Goal: Navigation & Orientation: Go to known website

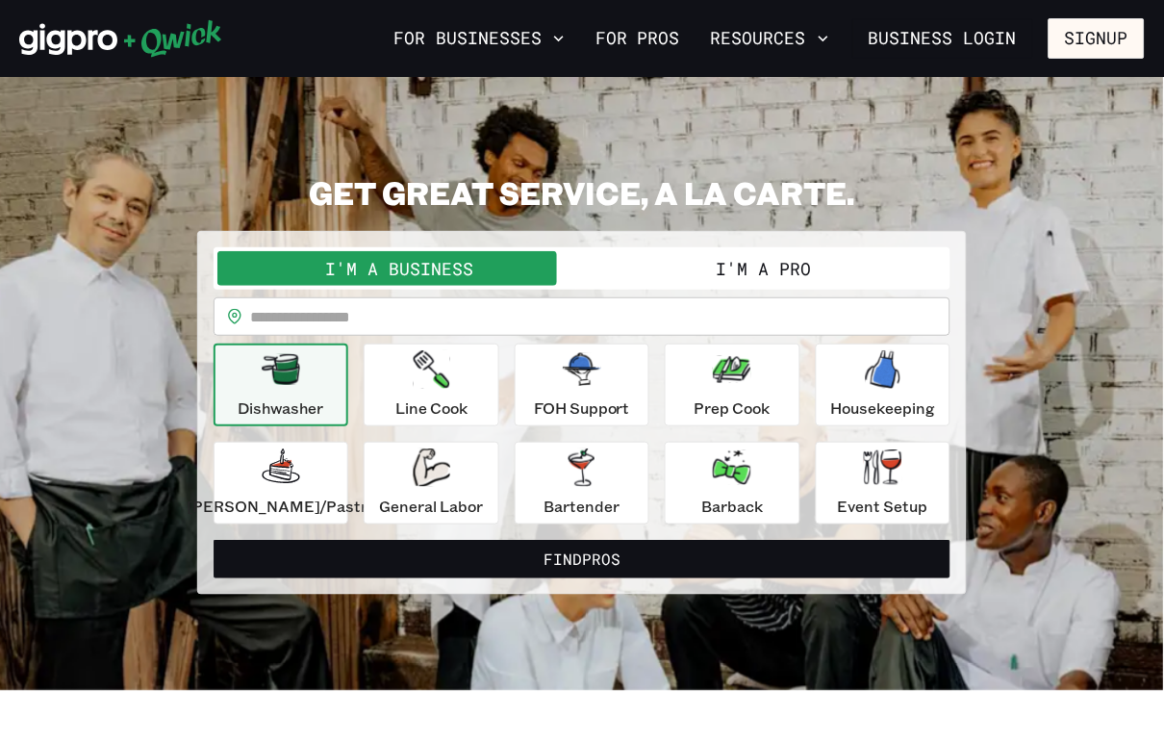
click at [709, 278] on button "I'm a Pro" at bounding box center [764, 268] width 365 height 35
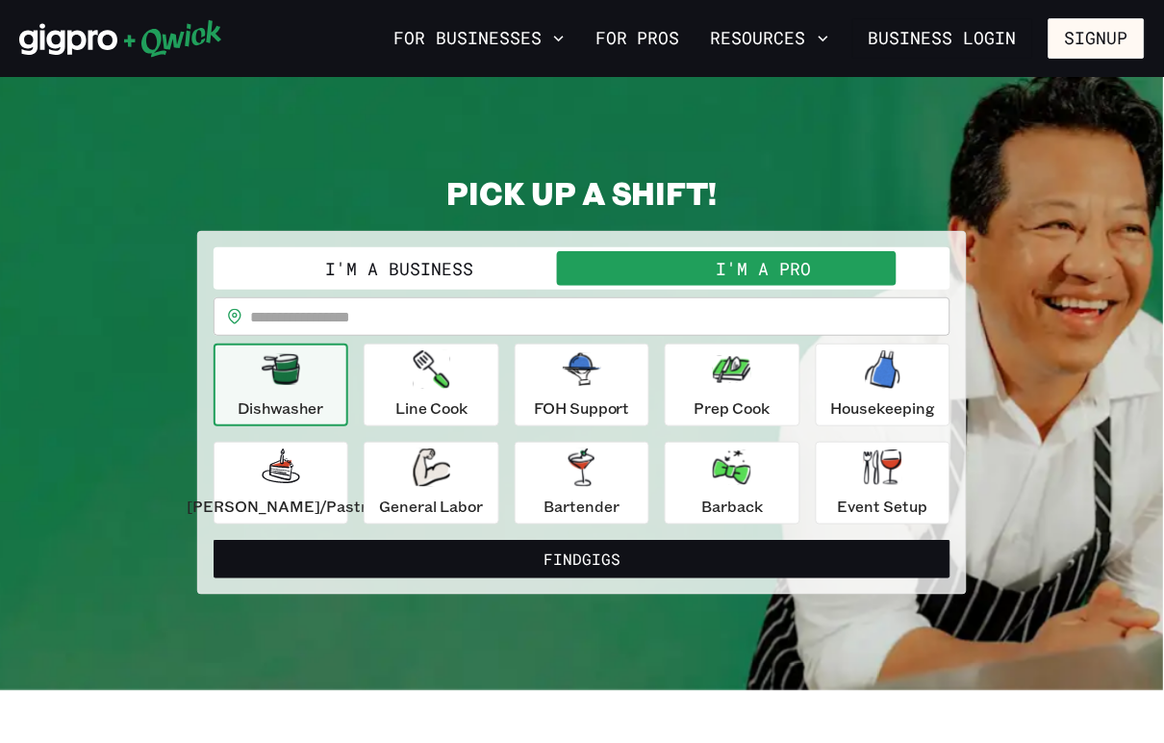
click at [434, 277] on button "I'm a Business" at bounding box center [399, 268] width 365 height 35
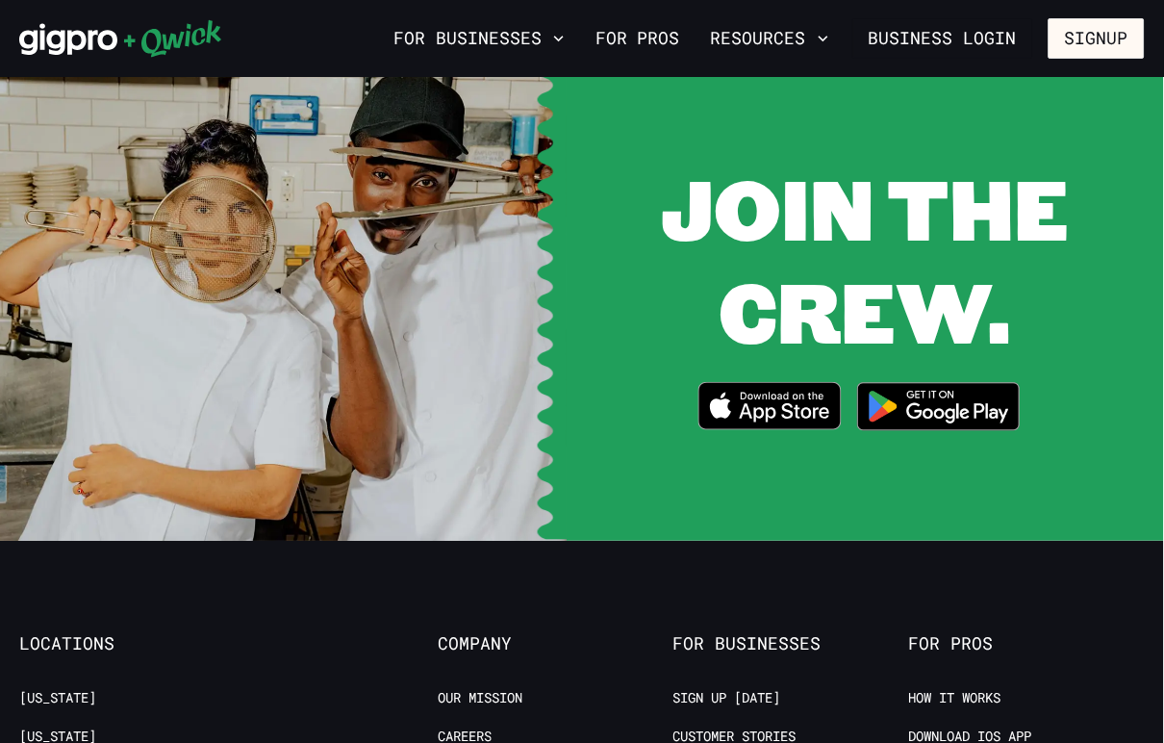
scroll to position [3732, 0]
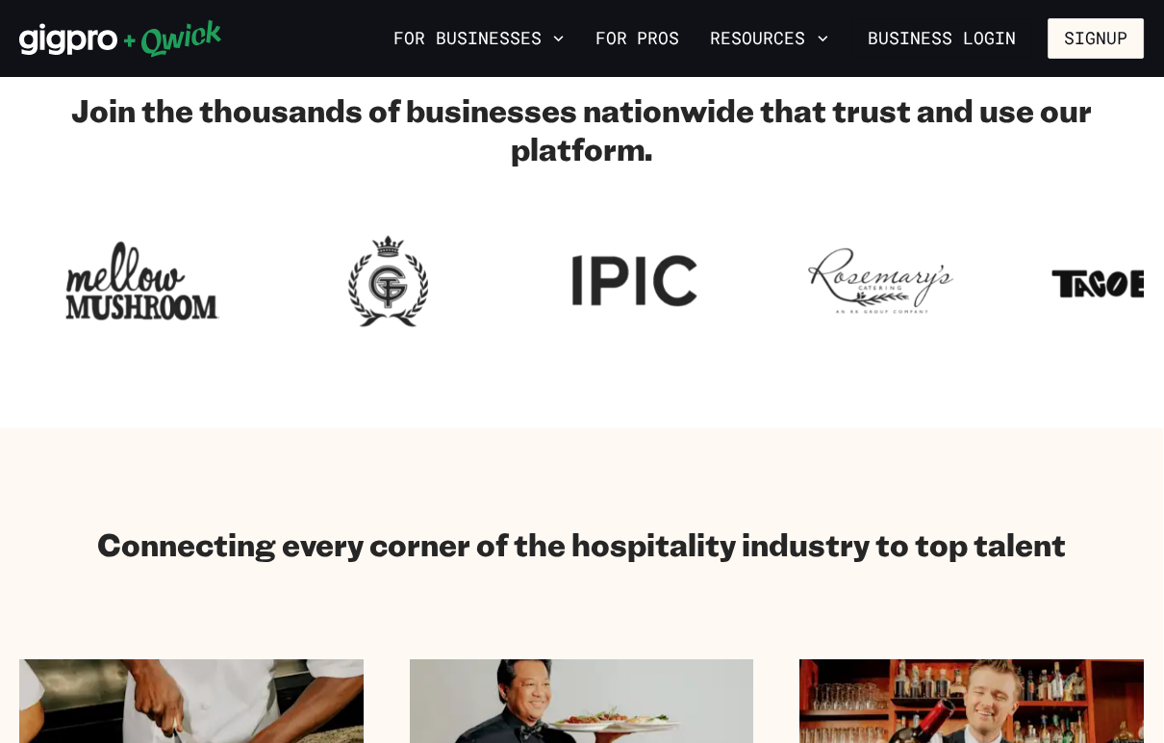
scroll to position [0, 0]
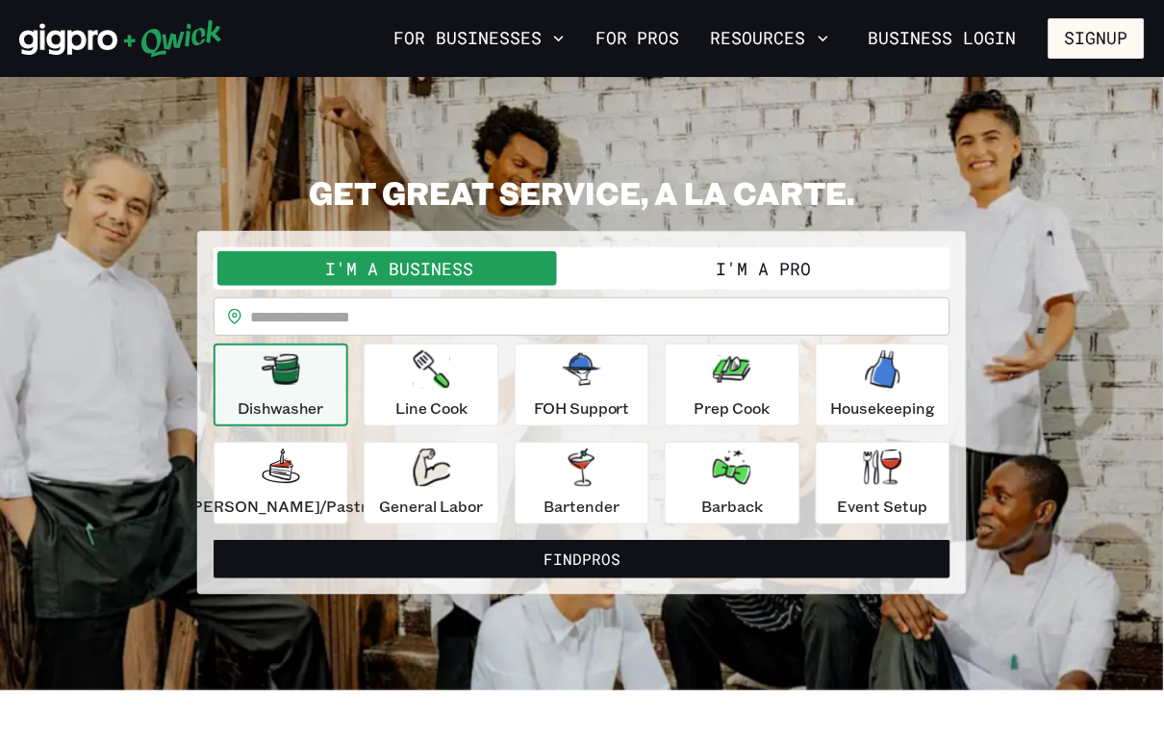
click at [124, 54] on icon at bounding box center [120, 38] width 203 height 38
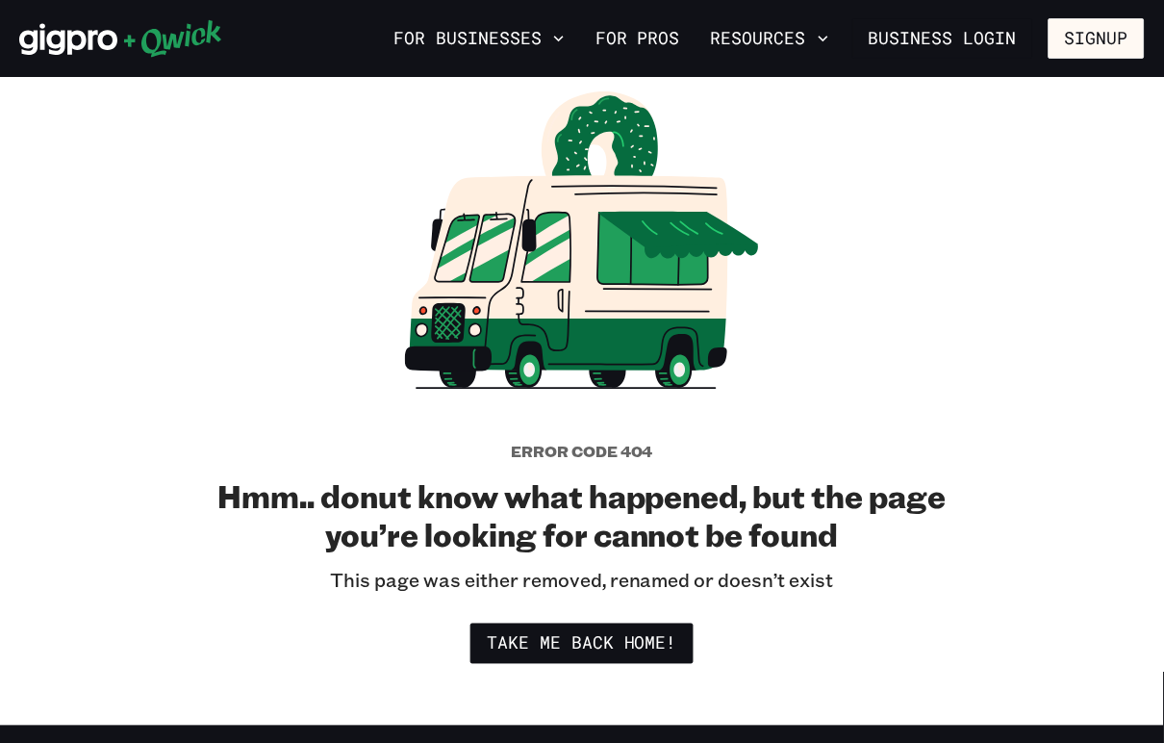
scroll to position [142, 0]
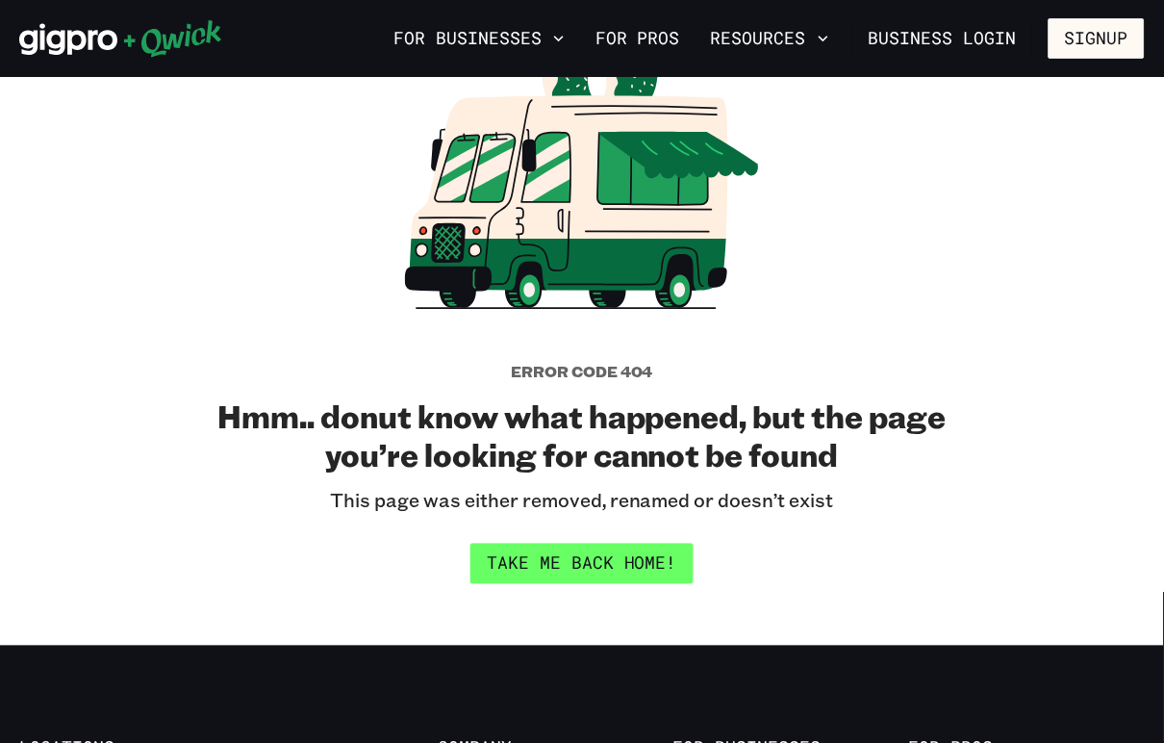
click at [648, 554] on link "Take me back home!" at bounding box center [581, 564] width 223 height 40
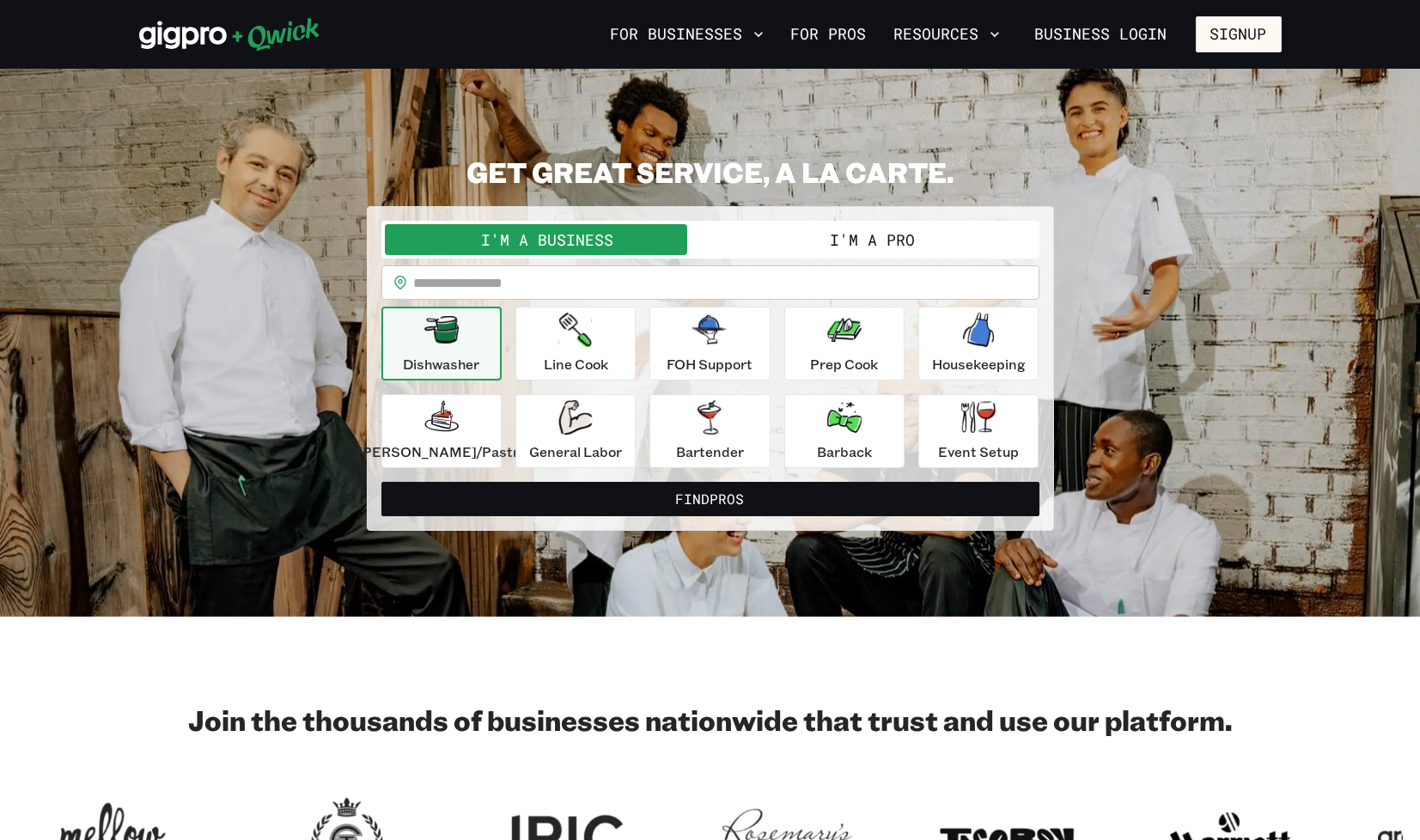
drag, startPoint x: 321, startPoint y: 39, endPoint x: 180, endPoint y: 31, distance: 141.2
click at [180, 31] on div at bounding box center [372, 34] width 465 height 34
